Goal: Task Accomplishment & Management: Use online tool/utility

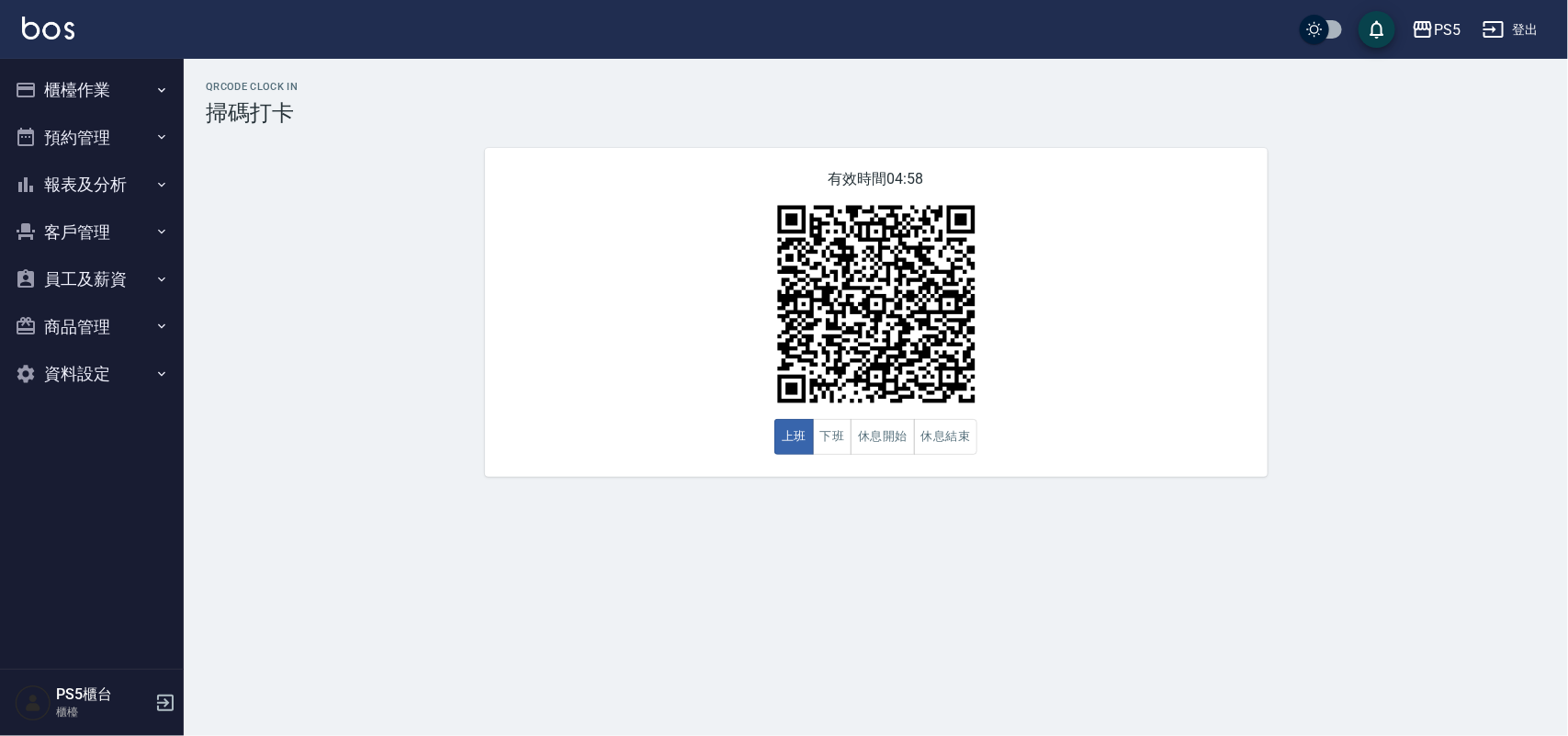
click at [84, 84] on button "櫃檯作業" at bounding box center [92, 90] width 169 height 48
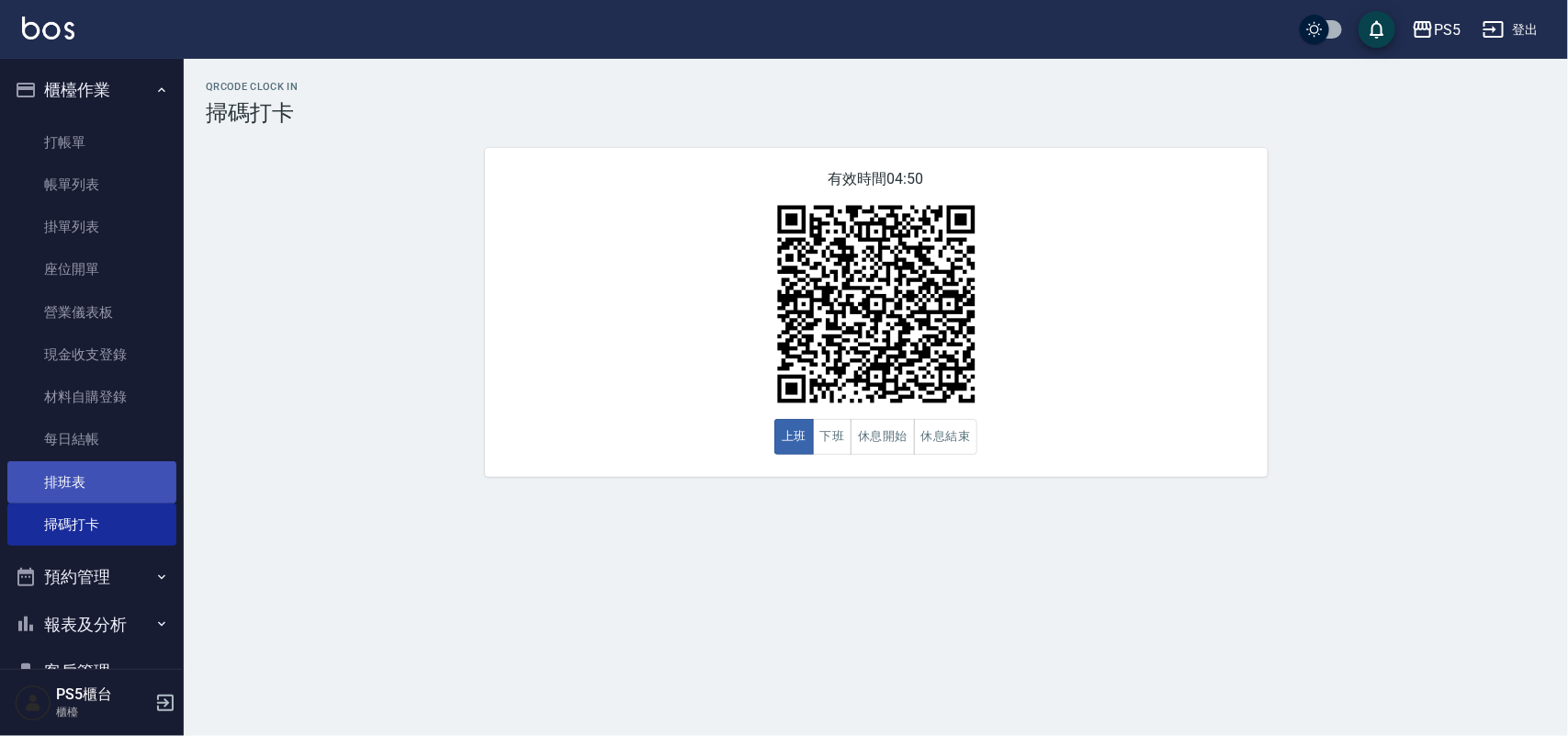
click at [60, 470] on link "排班表" at bounding box center [92, 482] width 169 height 42
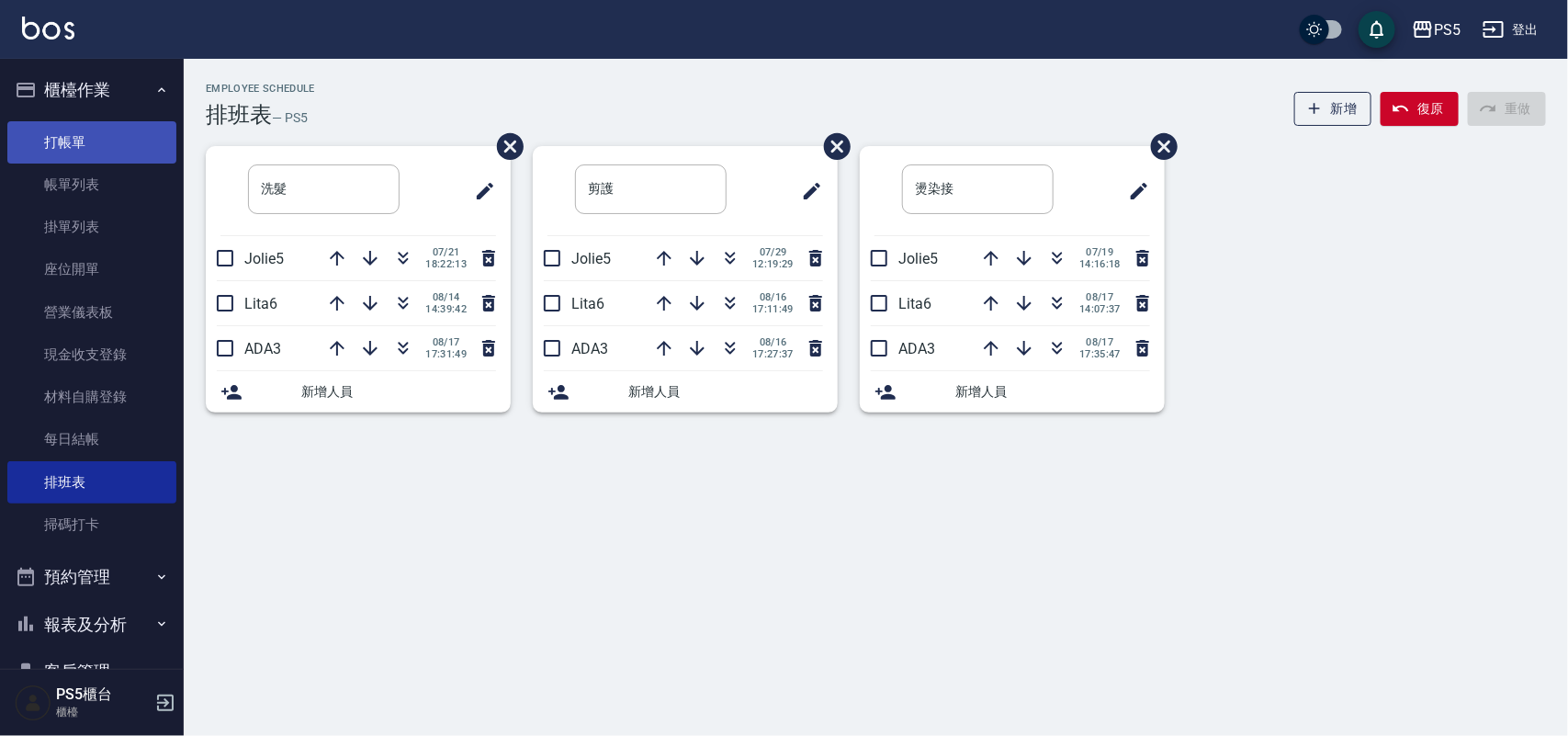
click at [38, 140] on link "打帳單" at bounding box center [92, 142] width 169 height 42
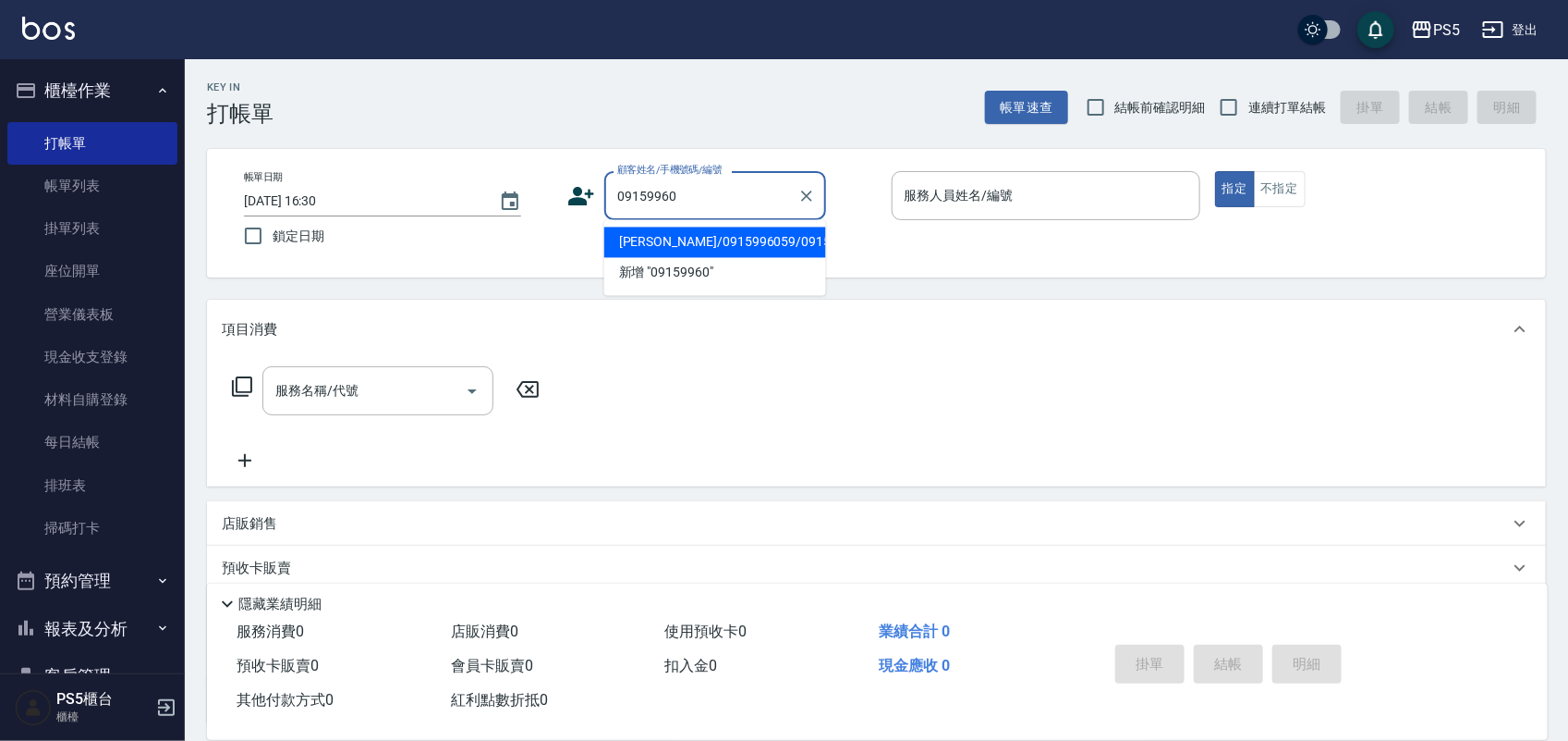
type input "[PERSON_NAME]/0915996059/0915996059"
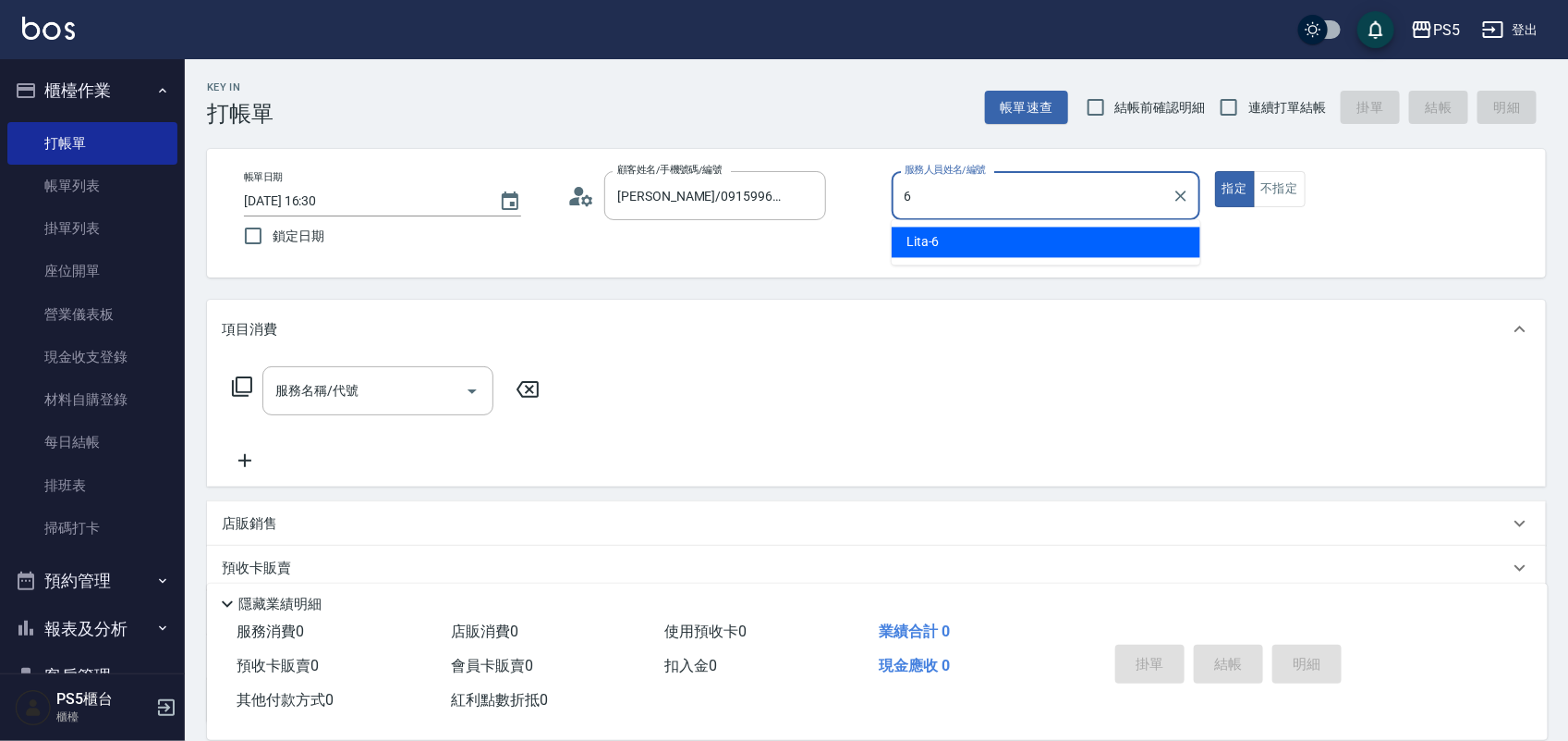
type input "Lita-6"
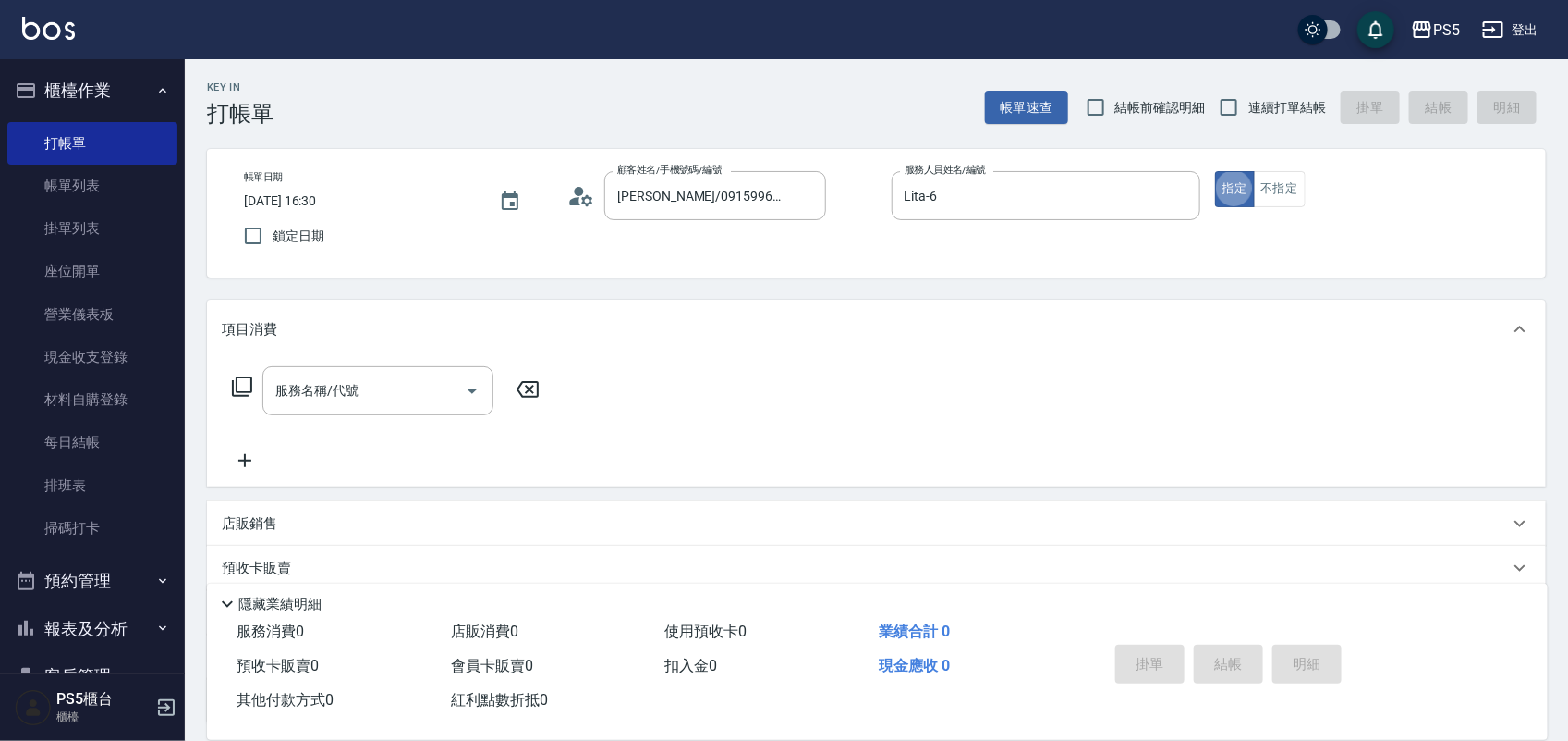
type button "true"
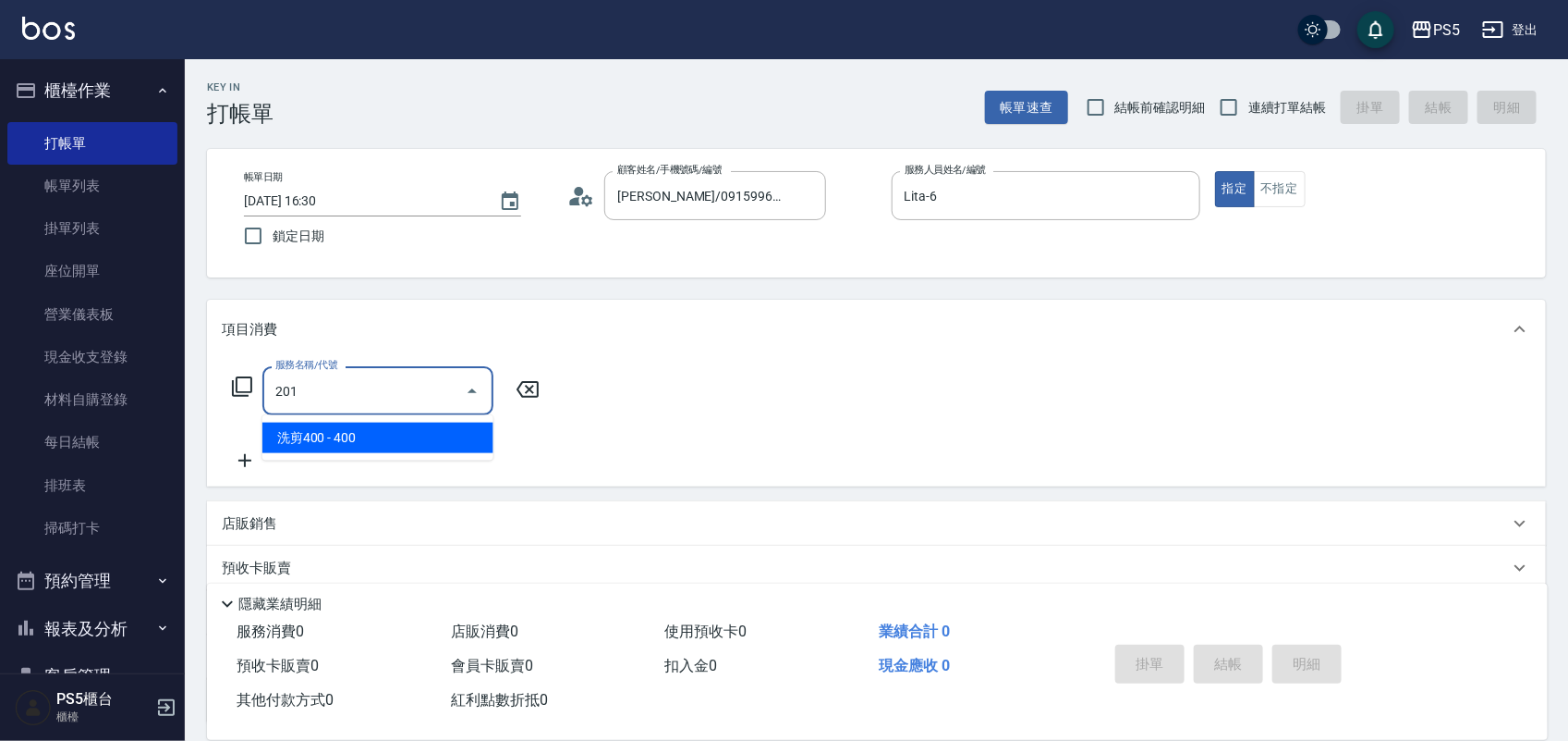
type input "洗剪400(201)"
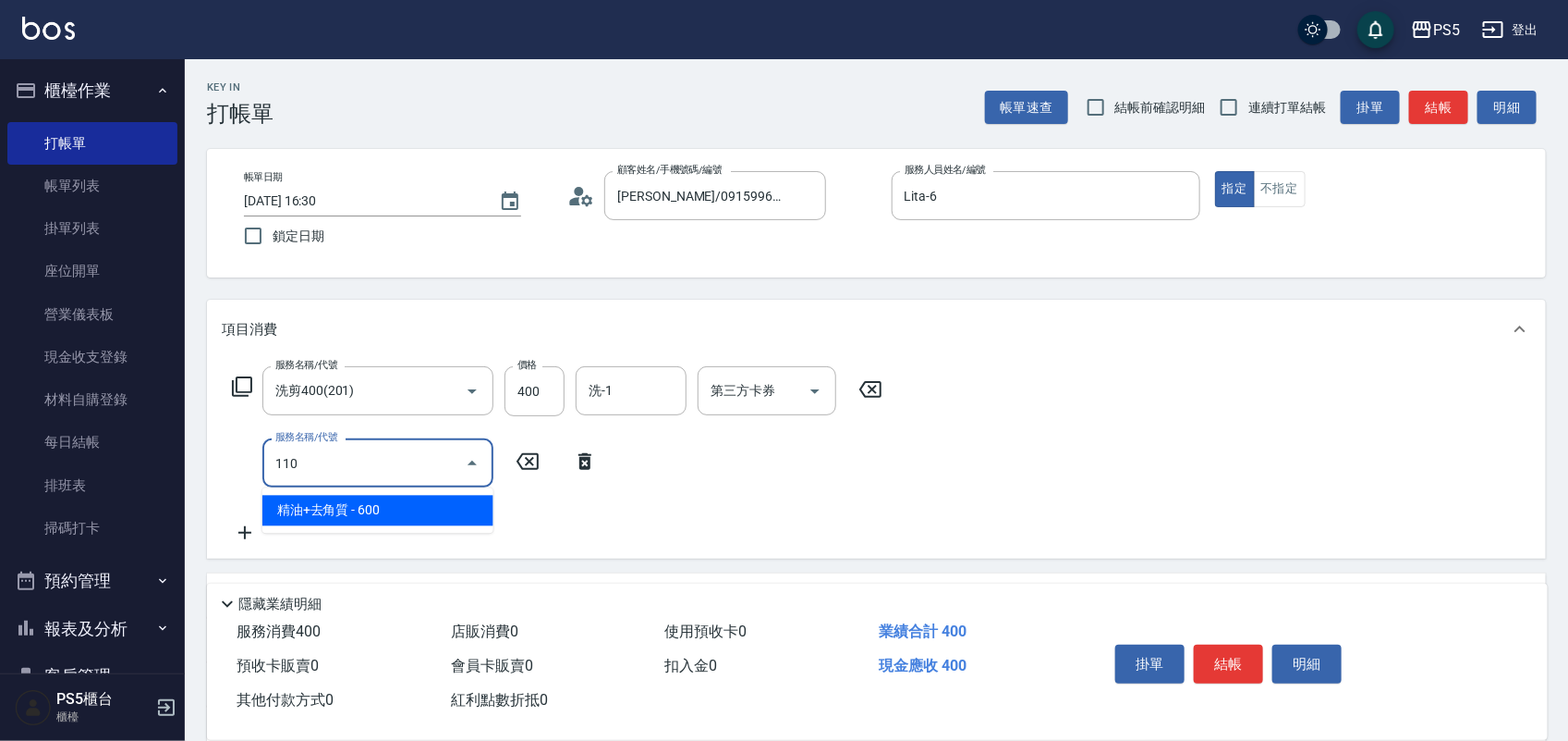
type input "精油+去角質(110)"
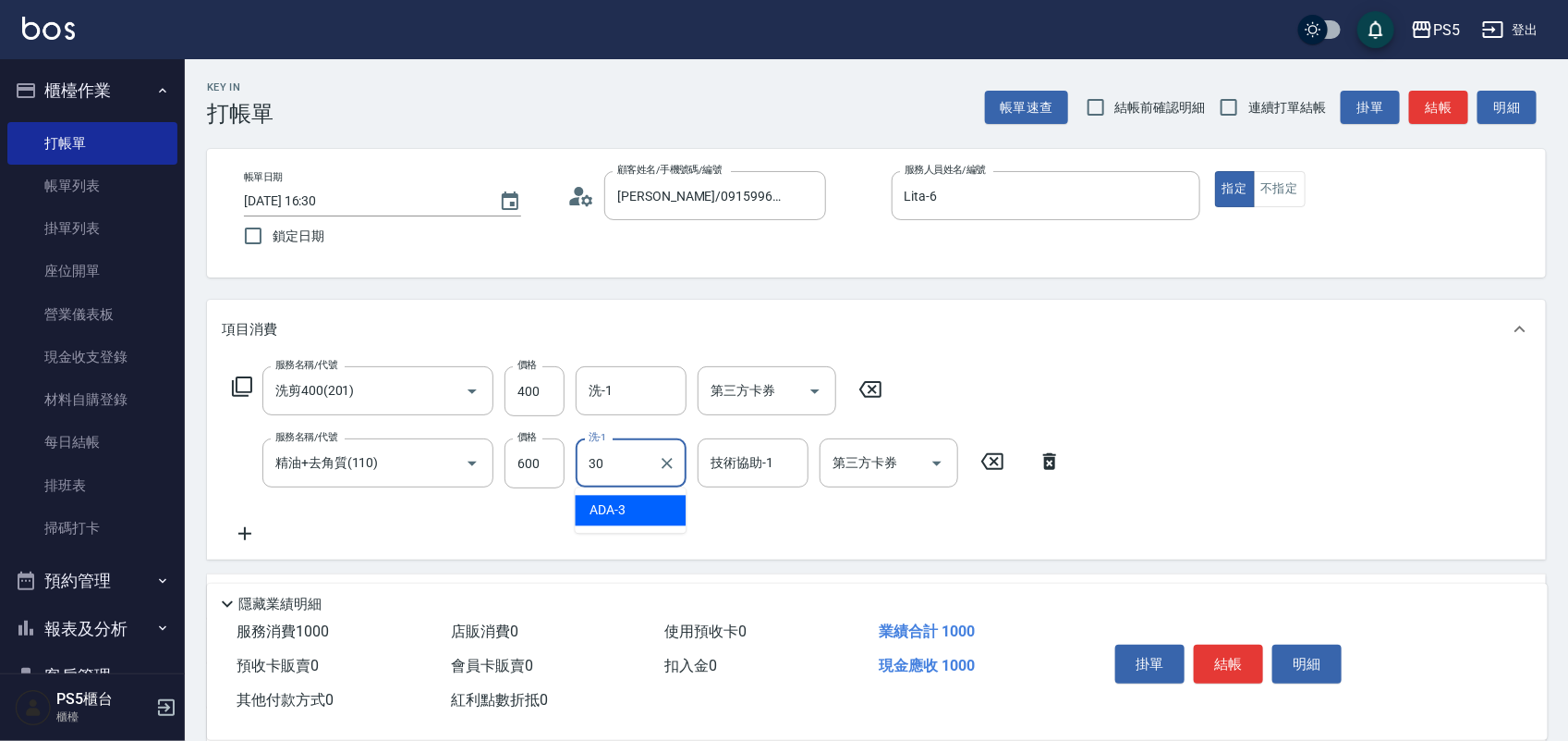
type input "咚咚-30"
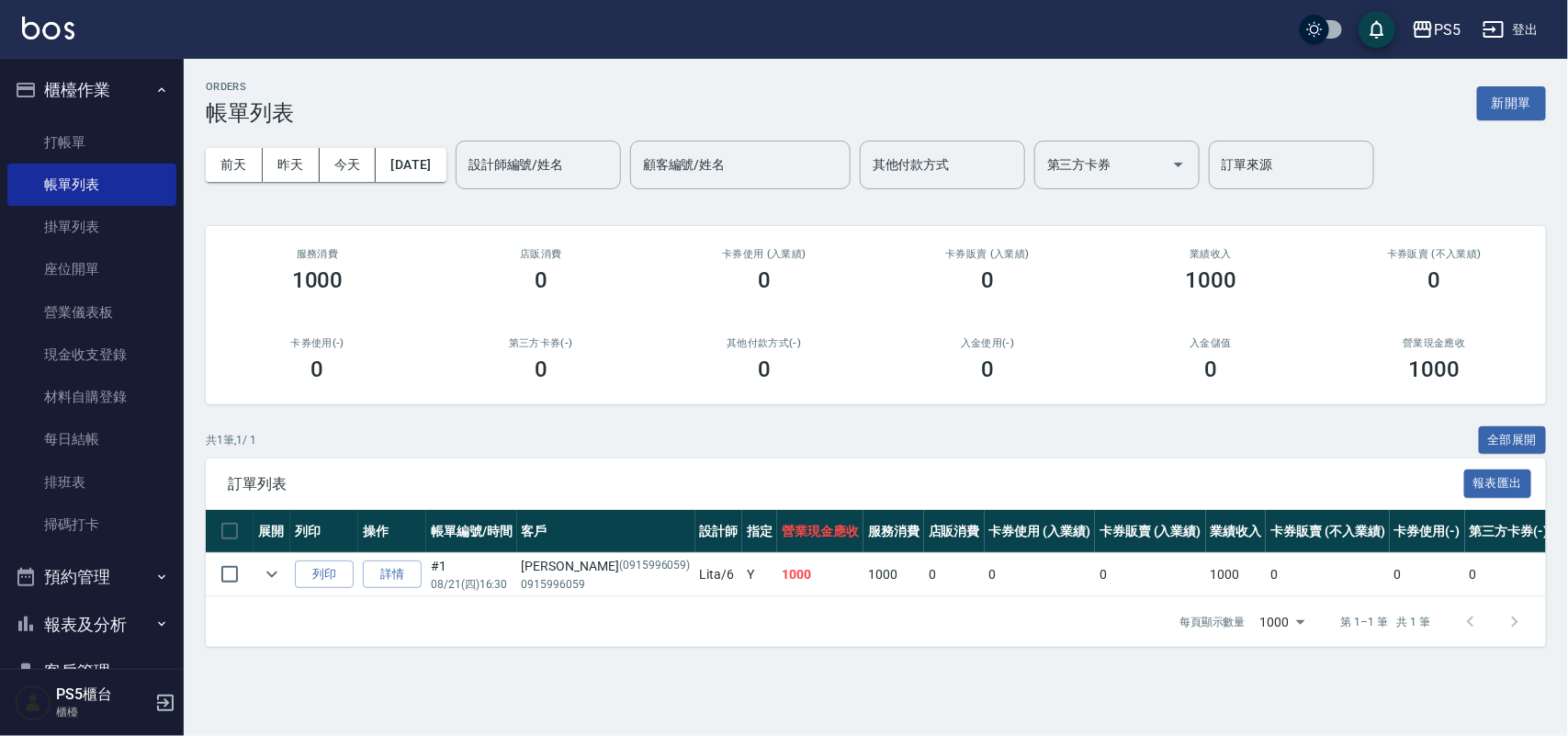
click at [540, 540] on th "客戶" at bounding box center [606, 531] width 178 height 43
click at [538, 561] on div "[PERSON_NAME] (0915996059)" at bounding box center [606, 566] width 169 height 20
copy div "[PERSON_NAME]"
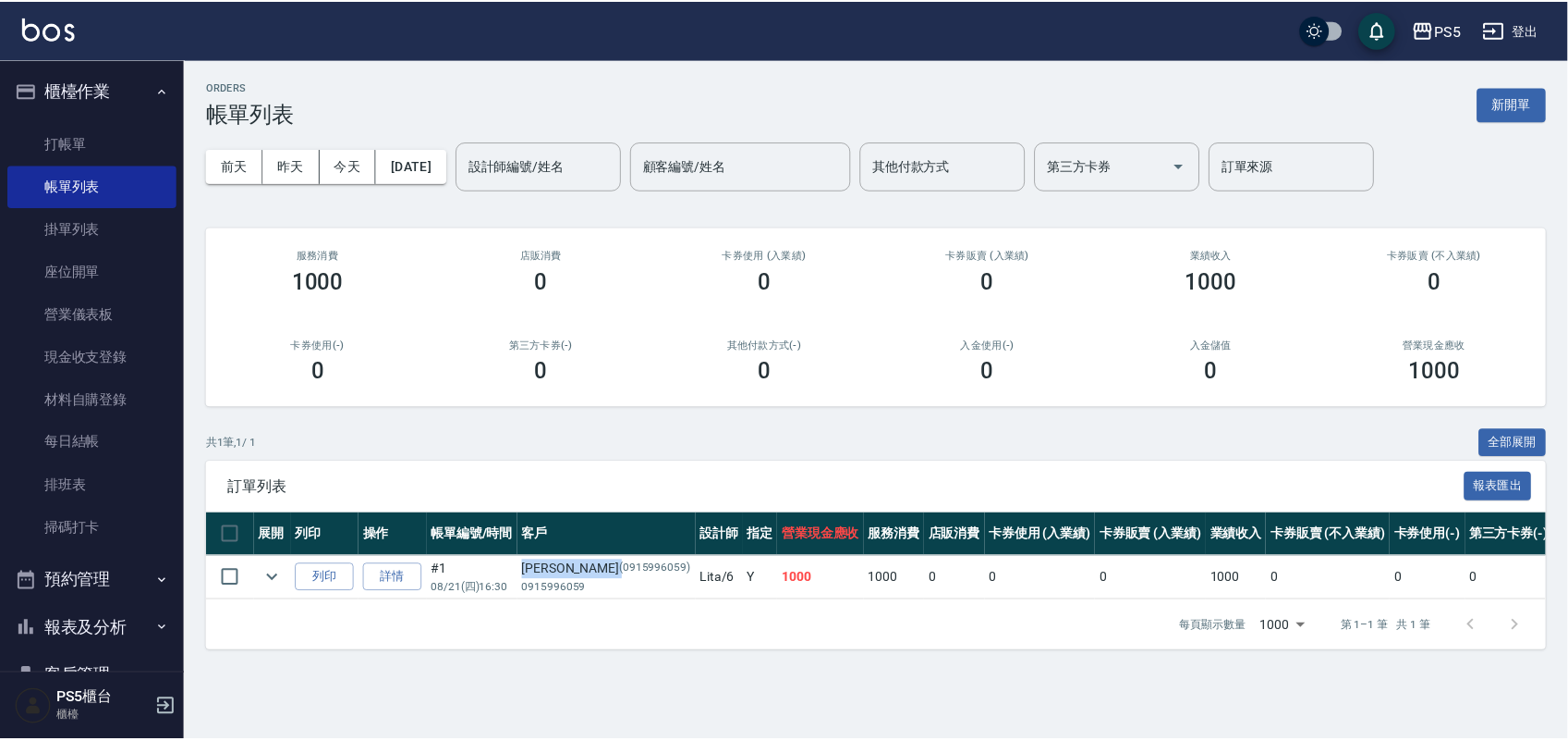
scroll to position [192, 0]
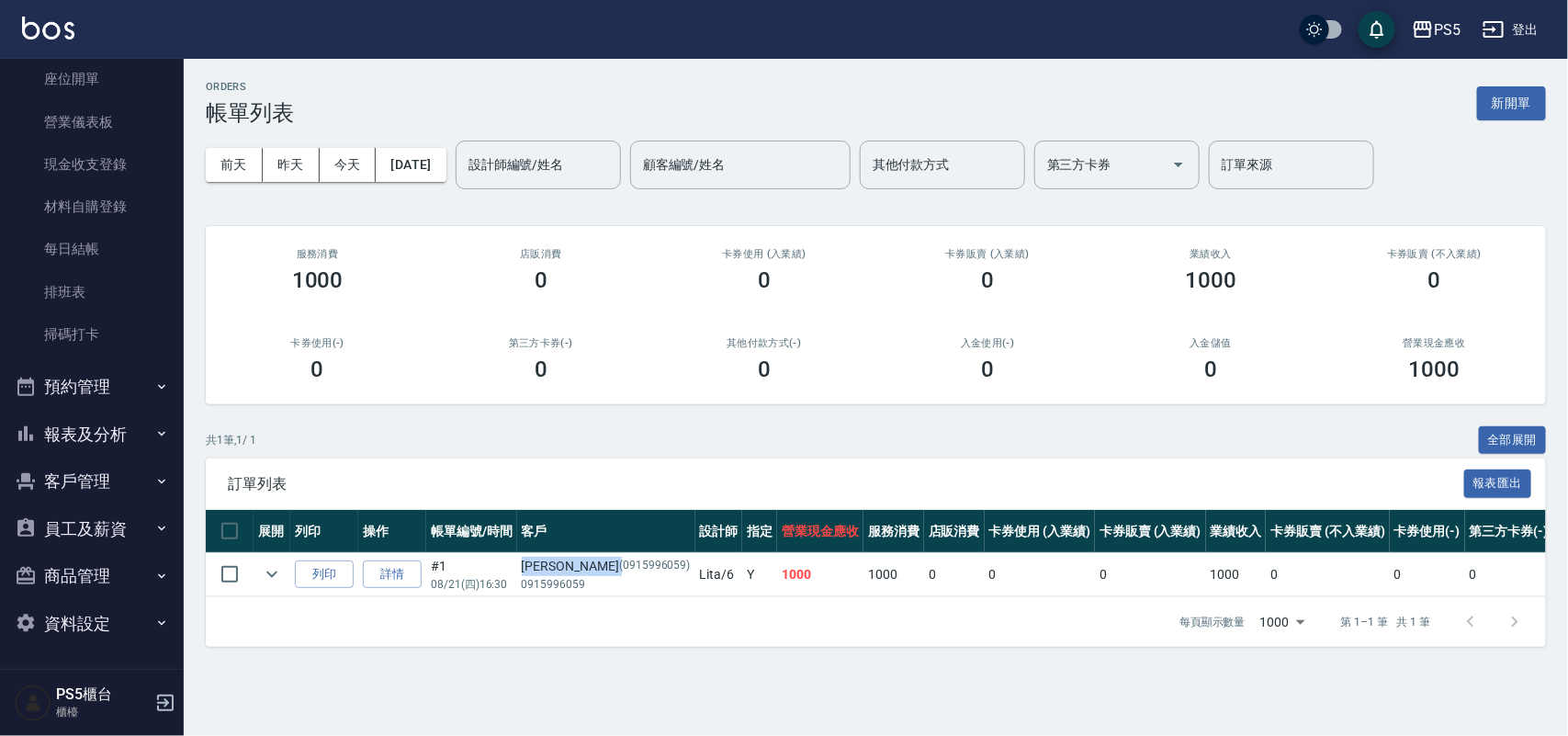
click at [101, 494] on button "客戶管理" at bounding box center [92, 481] width 169 height 48
click at [96, 538] on link "客戶列表" at bounding box center [92, 533] width 169 height 42
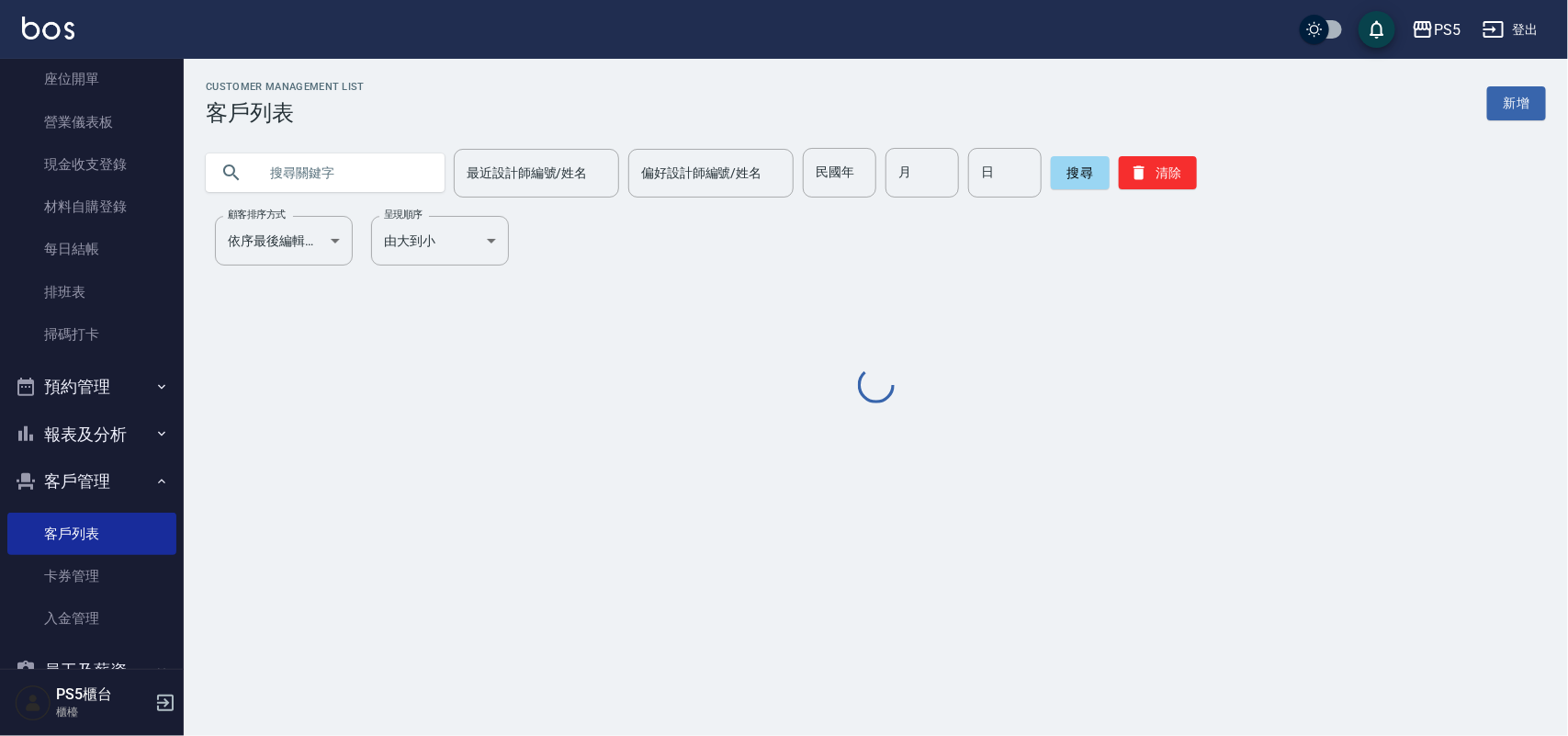
click at [365, 182] on input "text" at bounding box center [343, 172] width 173 height 50
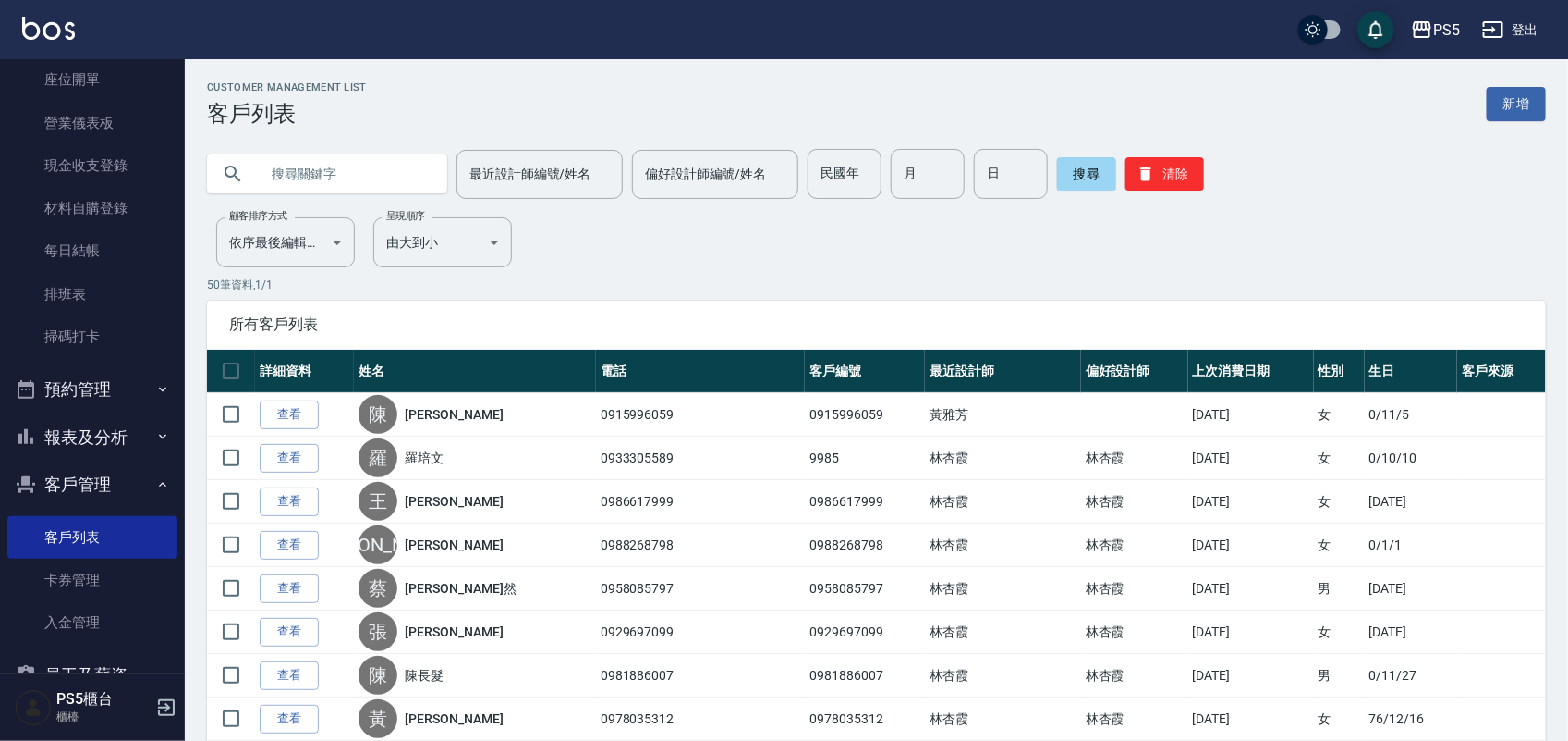
paste input "[PERSON_NAME]"
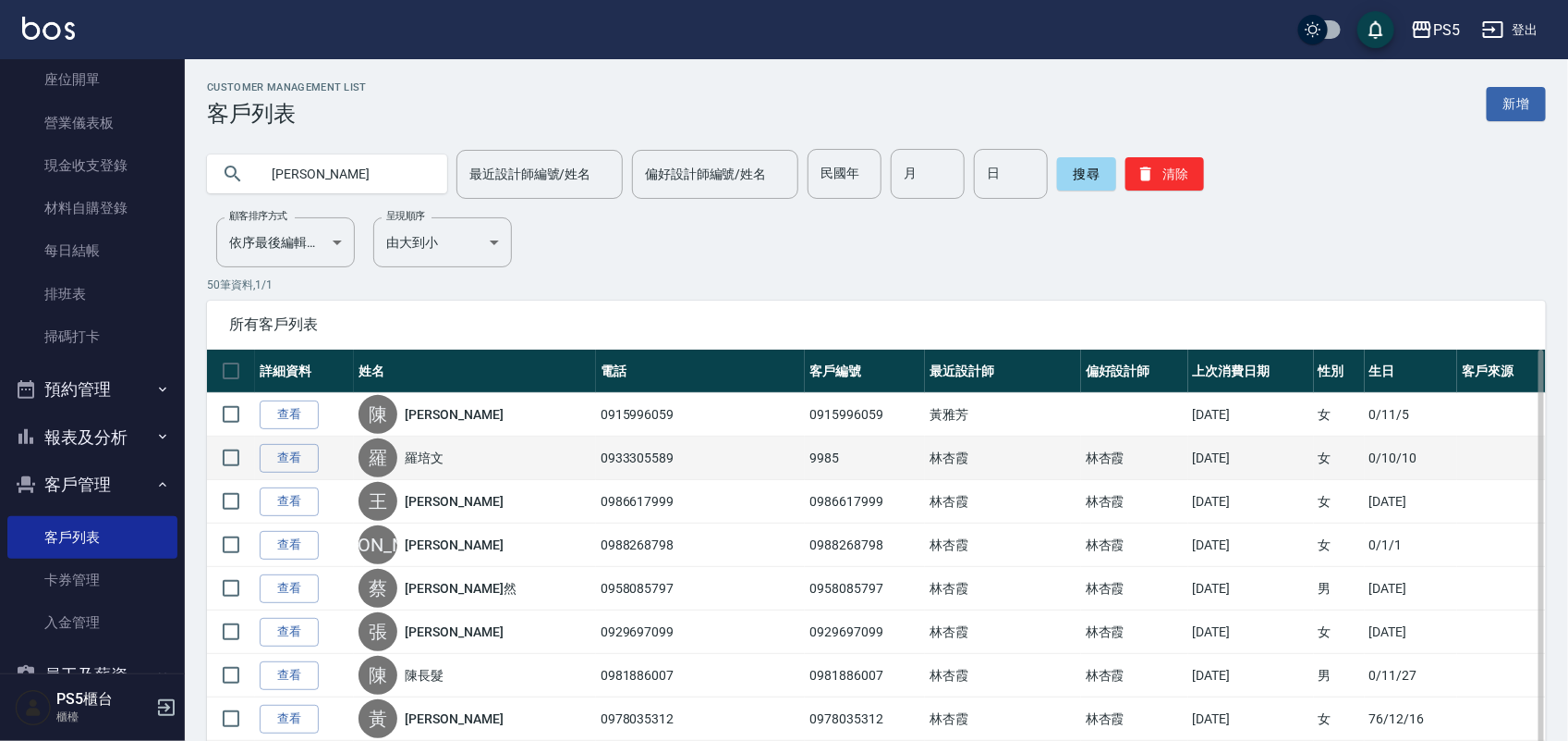
type input "[PERSON_NAME]"
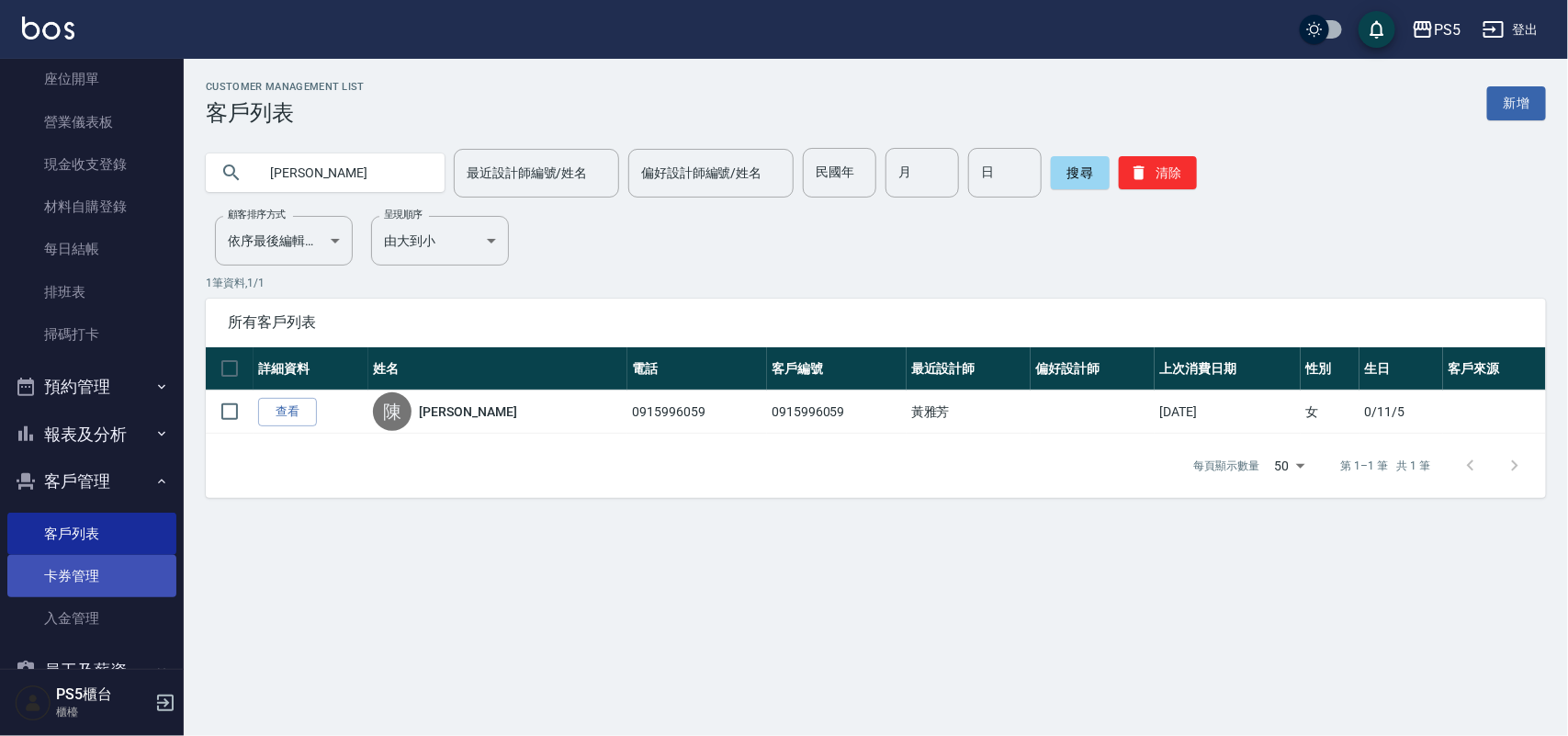
click at [112, 592] on link "卡券管理" at bounding box center [92, 575] width 169 height 42
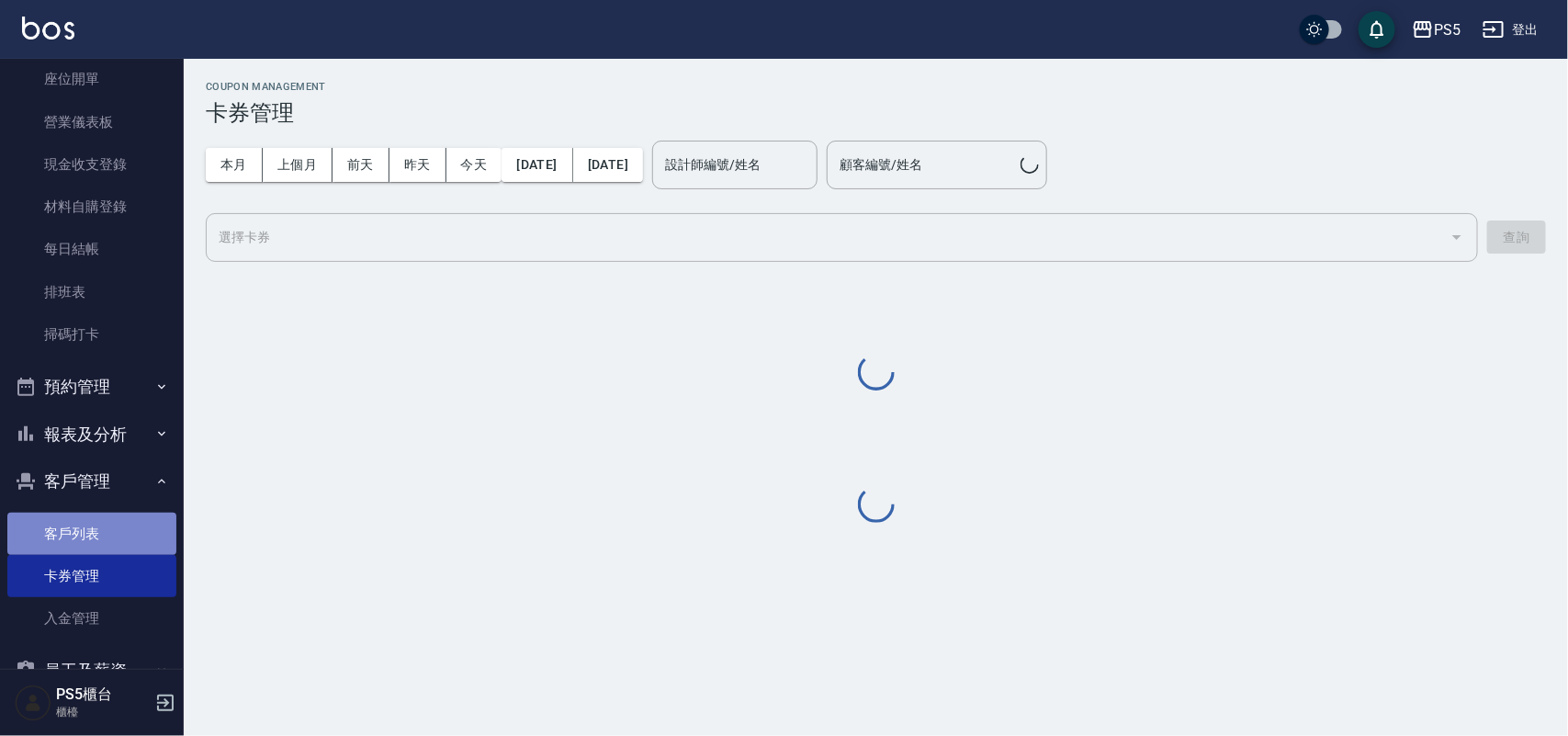
click at [111, 524] on link "客戶列表" at bounding box center [92, 533] width 169 height 42
